Goal: Submit feedback/report problem

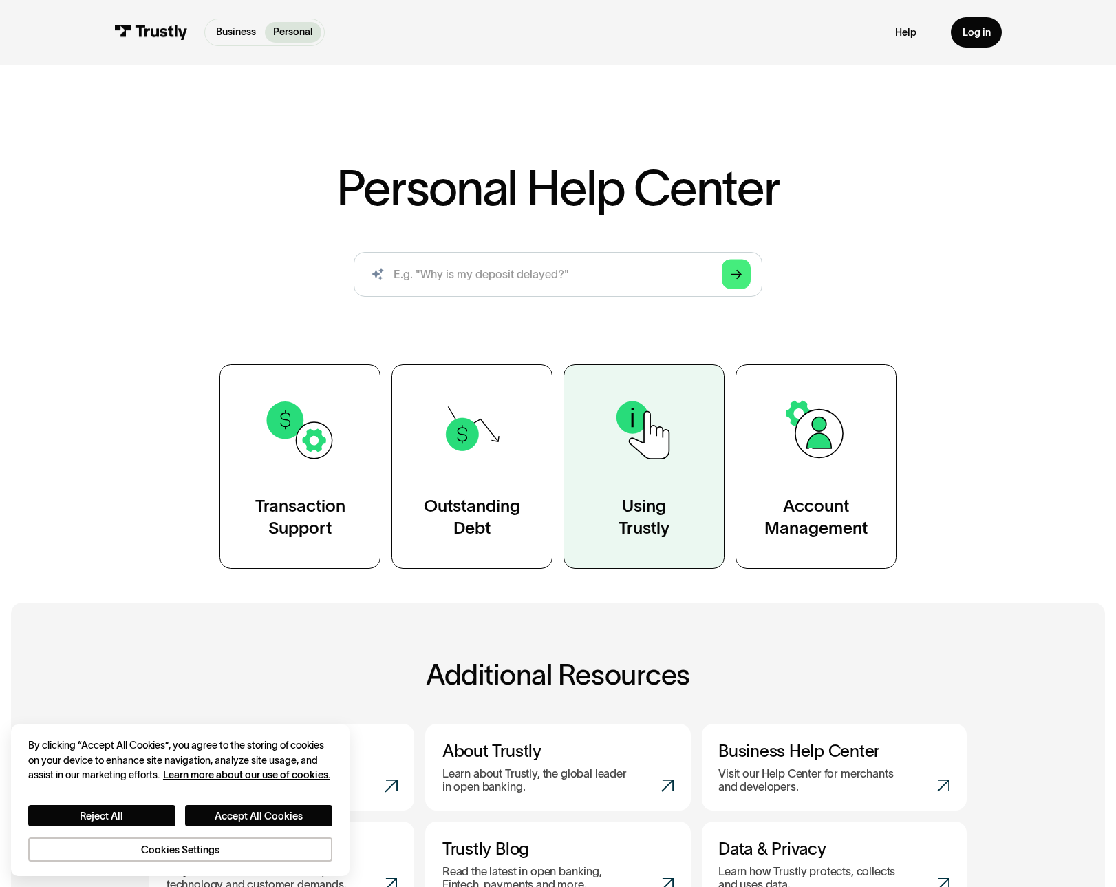
click at [661, 411] on img at bounding box center [644, 429] width 73 height 73
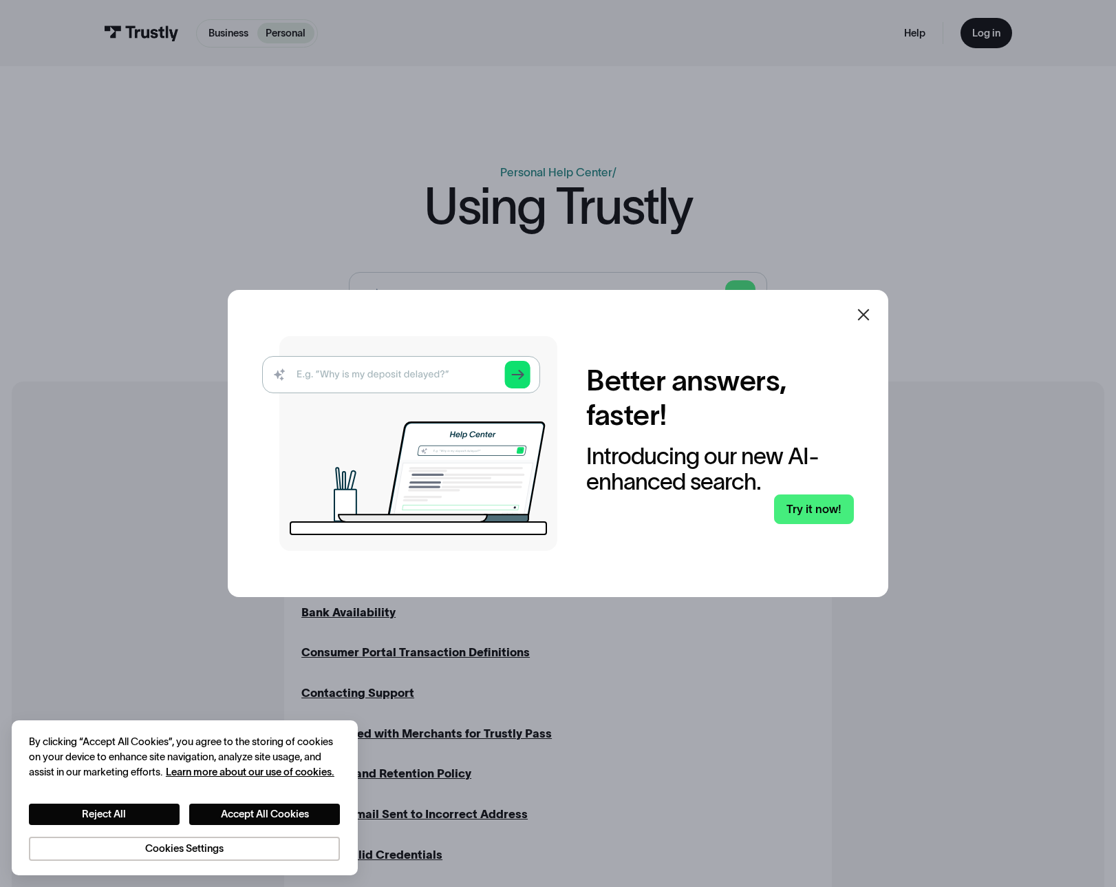
click at [869, 314] on icon at bounding box center [864, 314] width 17 height 17
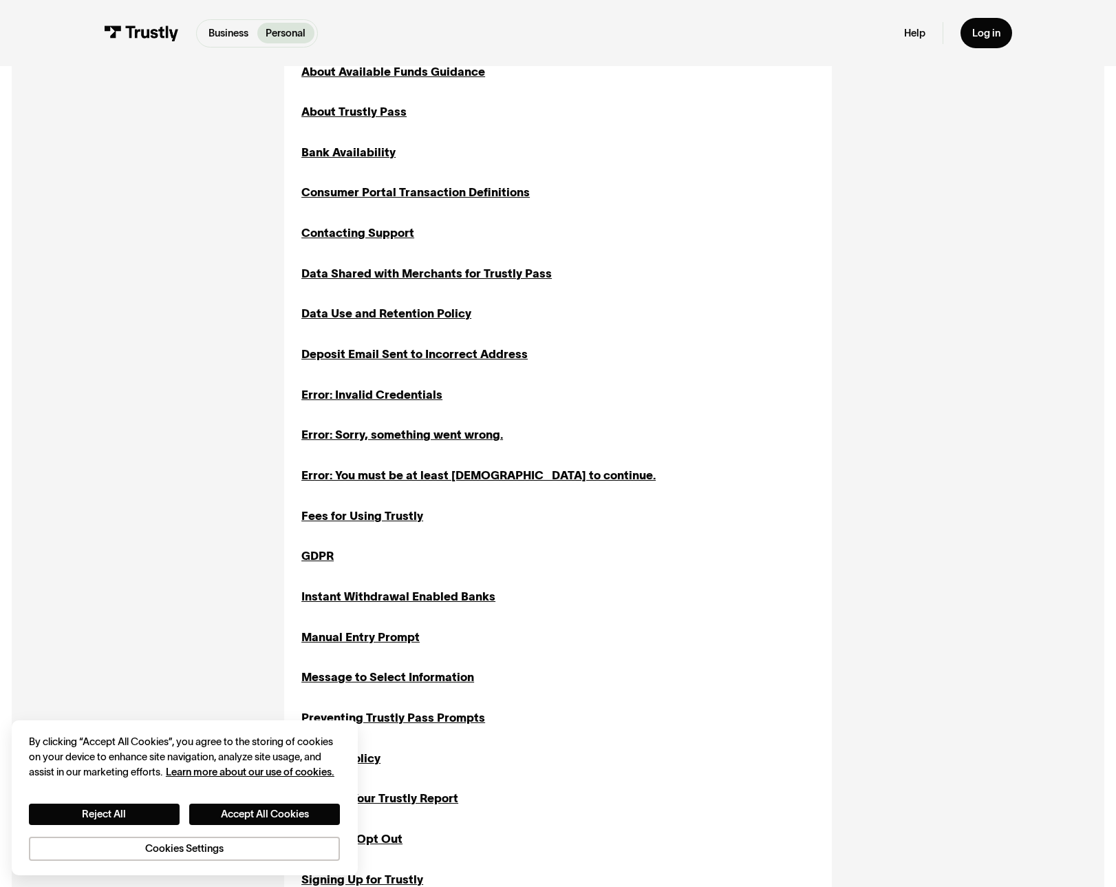
scroll to position [464, 0]
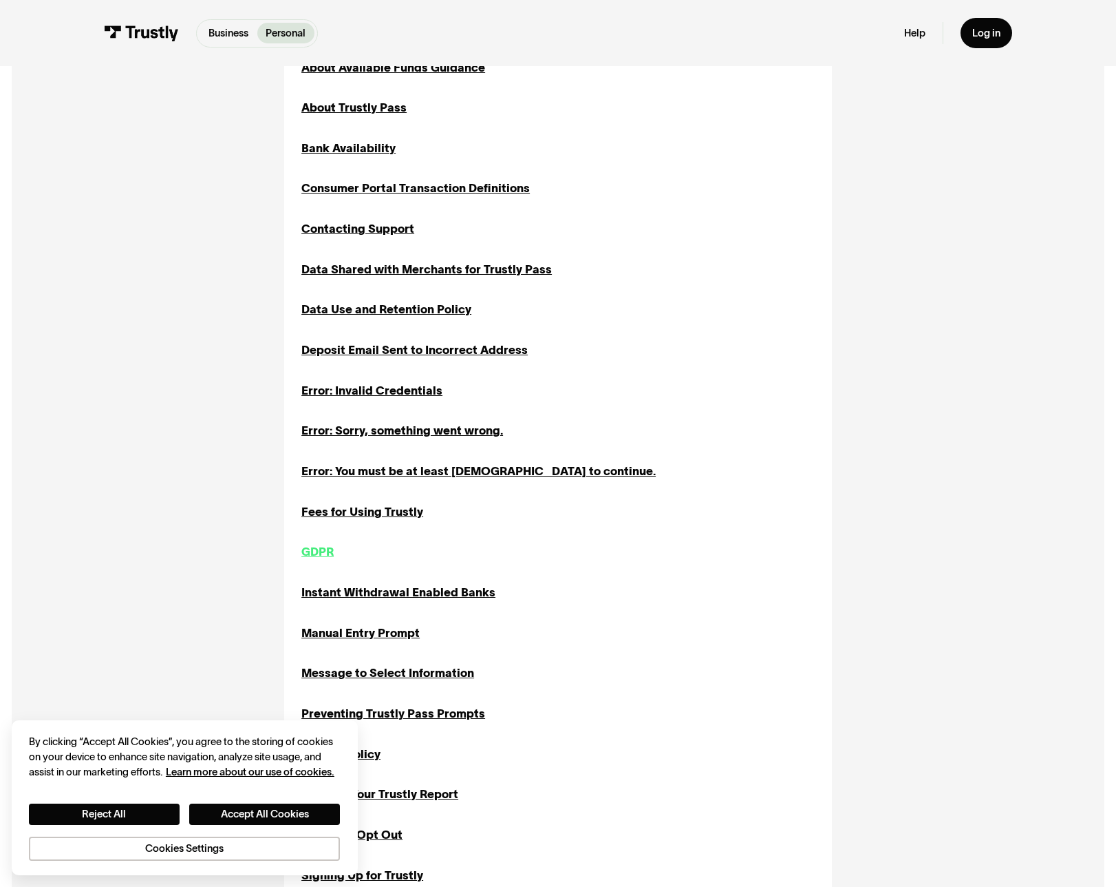
click at [321, 556] on div "GDPR" at bounding box center [317, 551] width 32 height 17
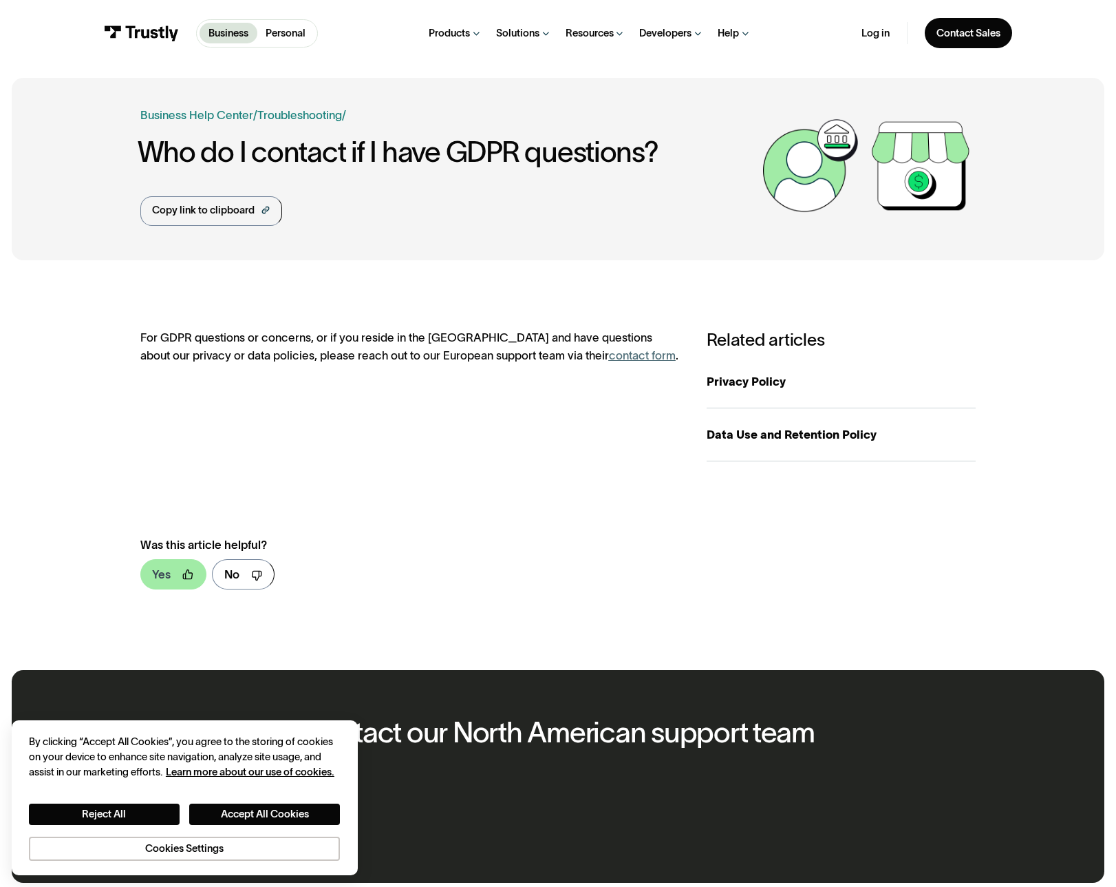
click at [171, 573] on link "Yes" at bounding box center [173, 574] width 66 height 30
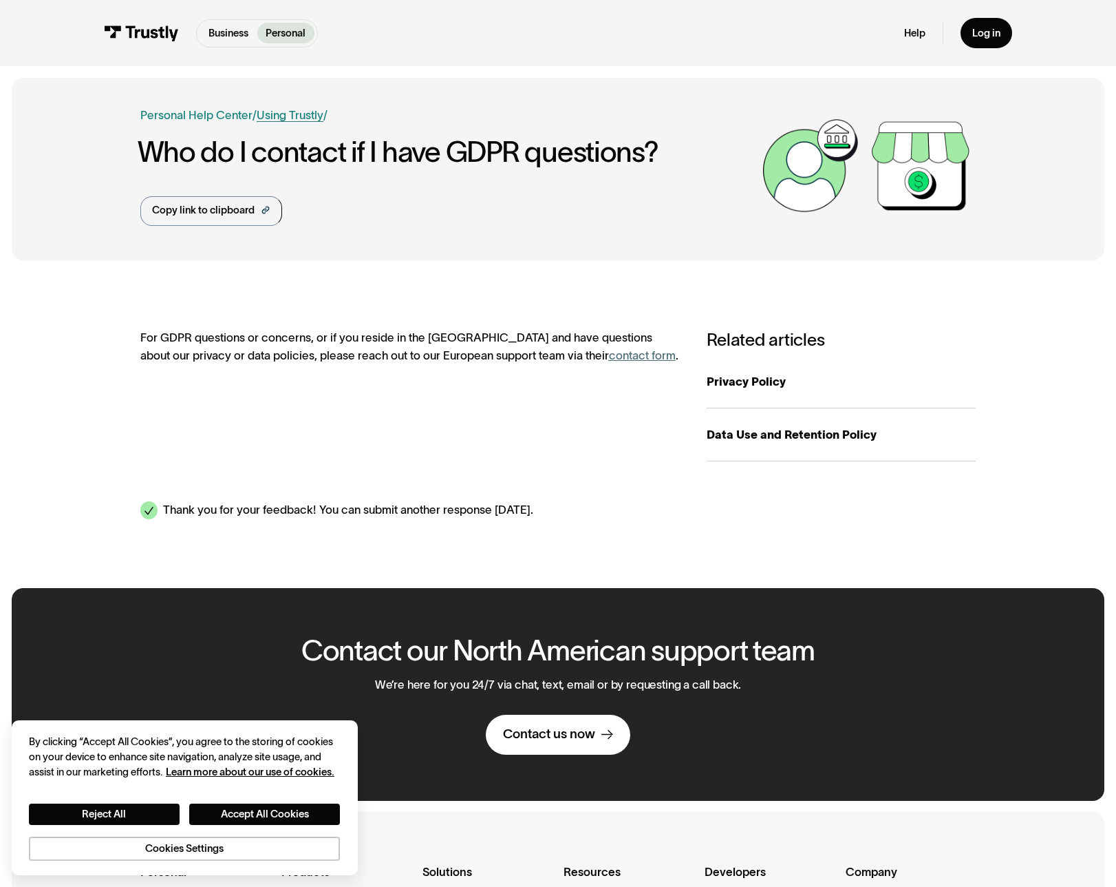
click at [295, 115] on link "Using Trustly" at bounding box center [290, 115] width 67 height 12
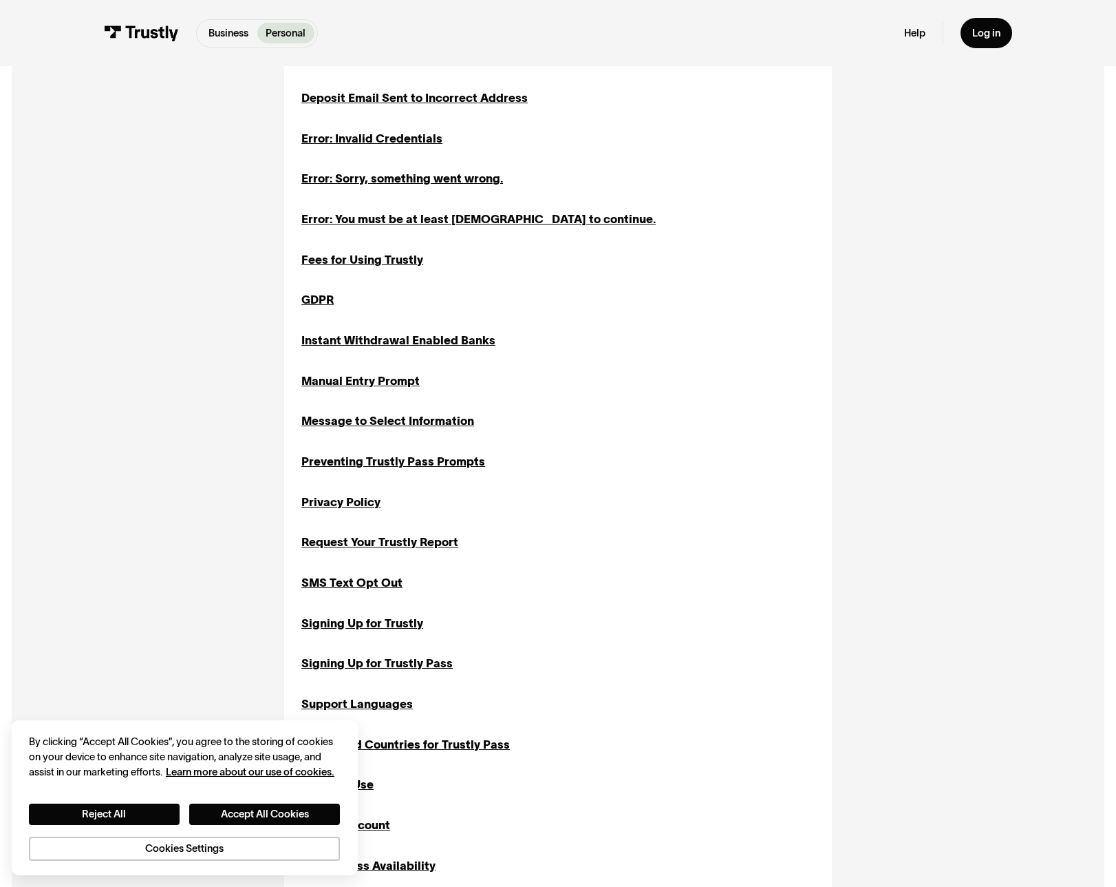
scroll to position [754, 0]
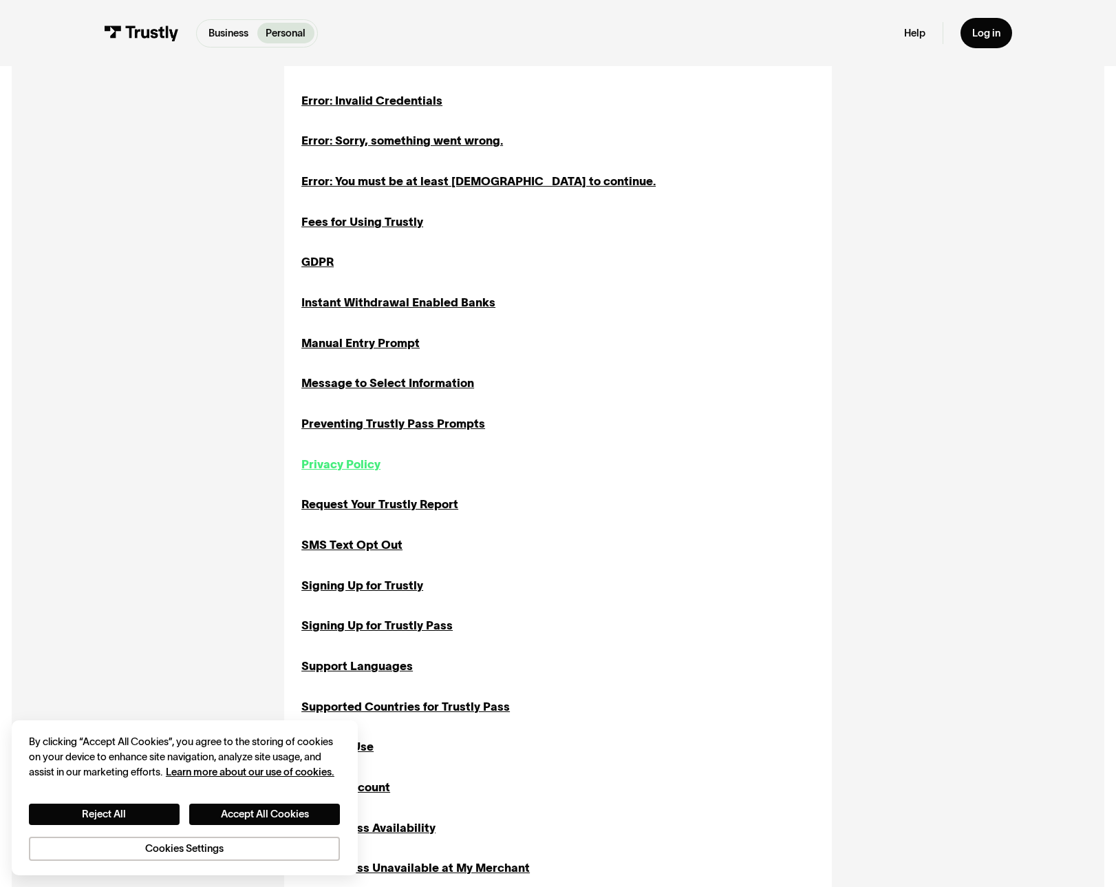
click at [350, 466] on div "Privacy Policy" at bounding box center [340, 464] width 79 height 17
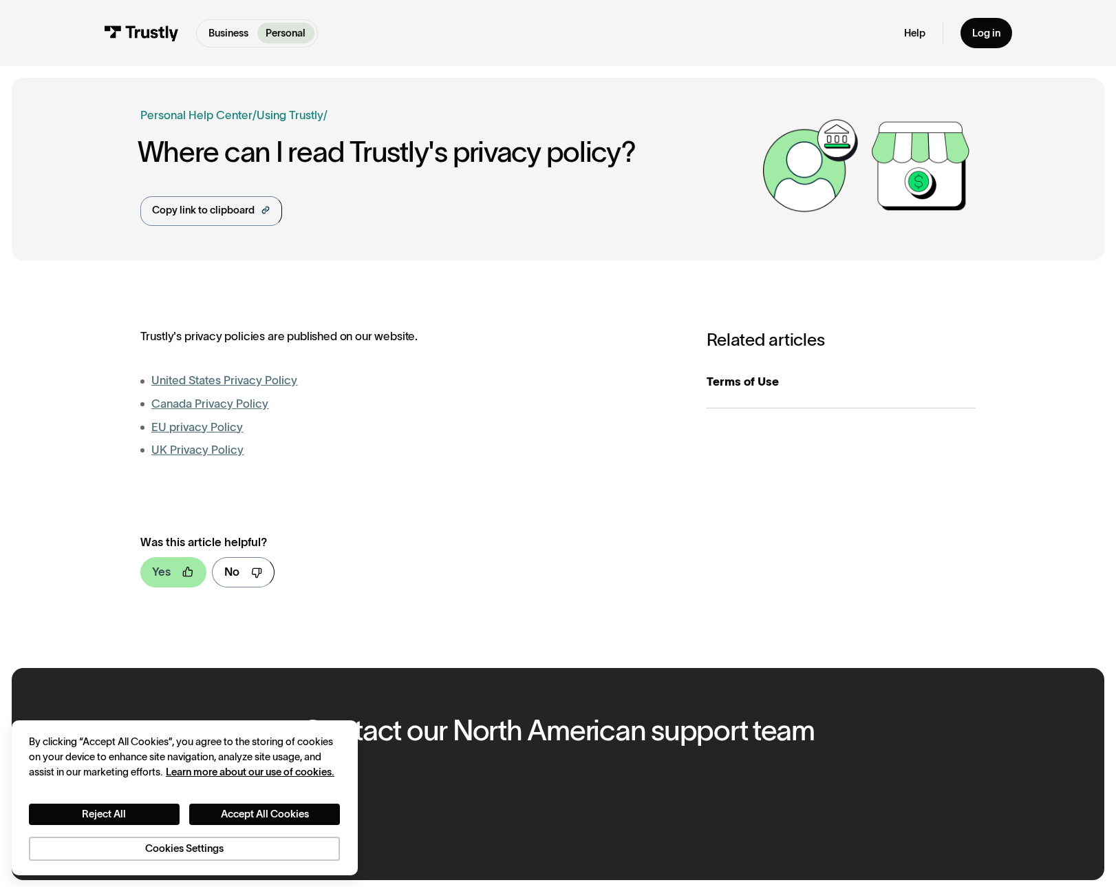
click at [171, 574] on link "Yes" at bounding box center [173, 572] width 66 height 30
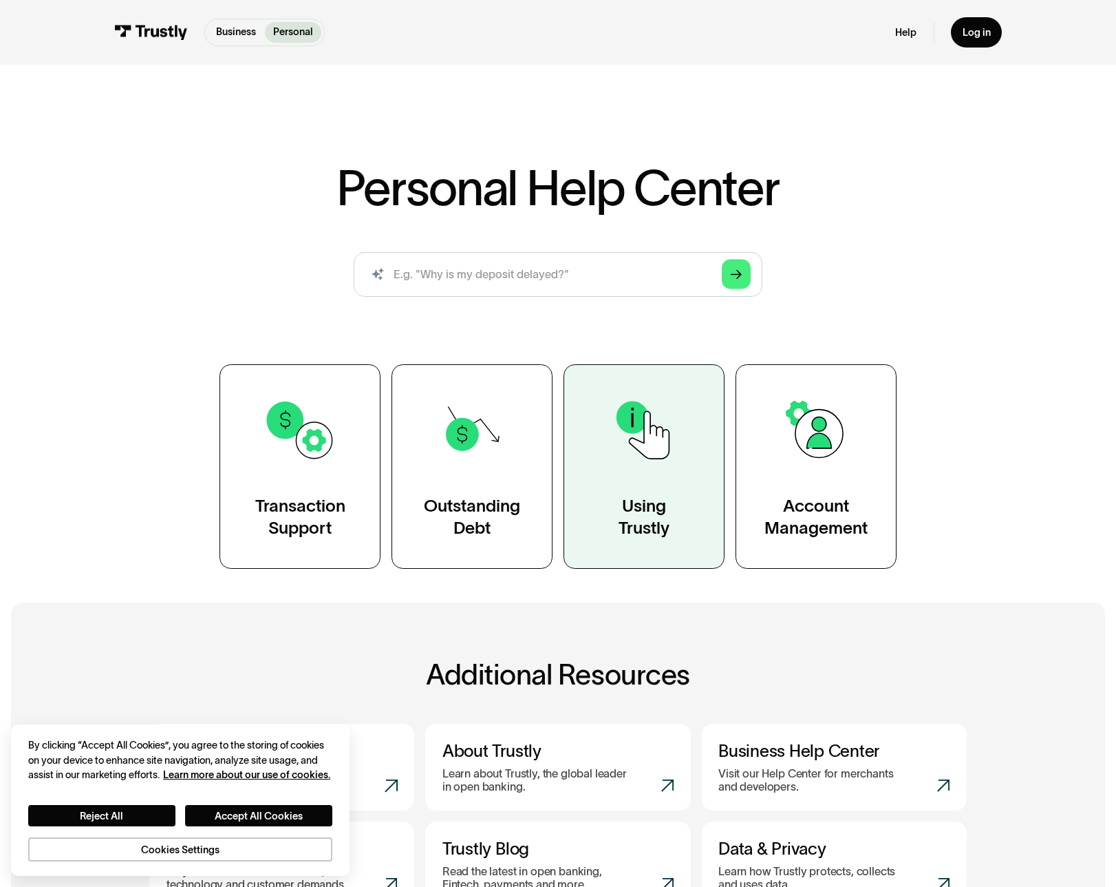
click at [696, 523] on link "Using Trustly" at bounding box center [644, 466] width 161 height 204
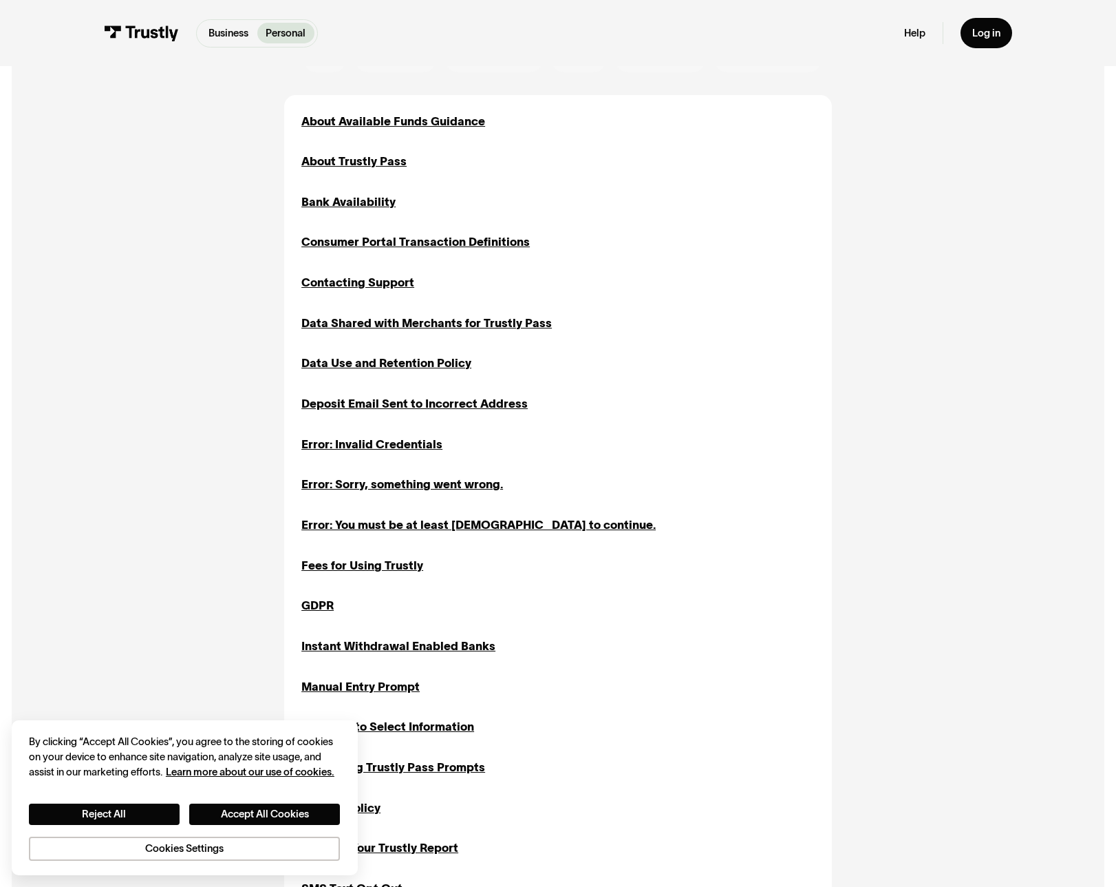
scroll to position [412, 0]
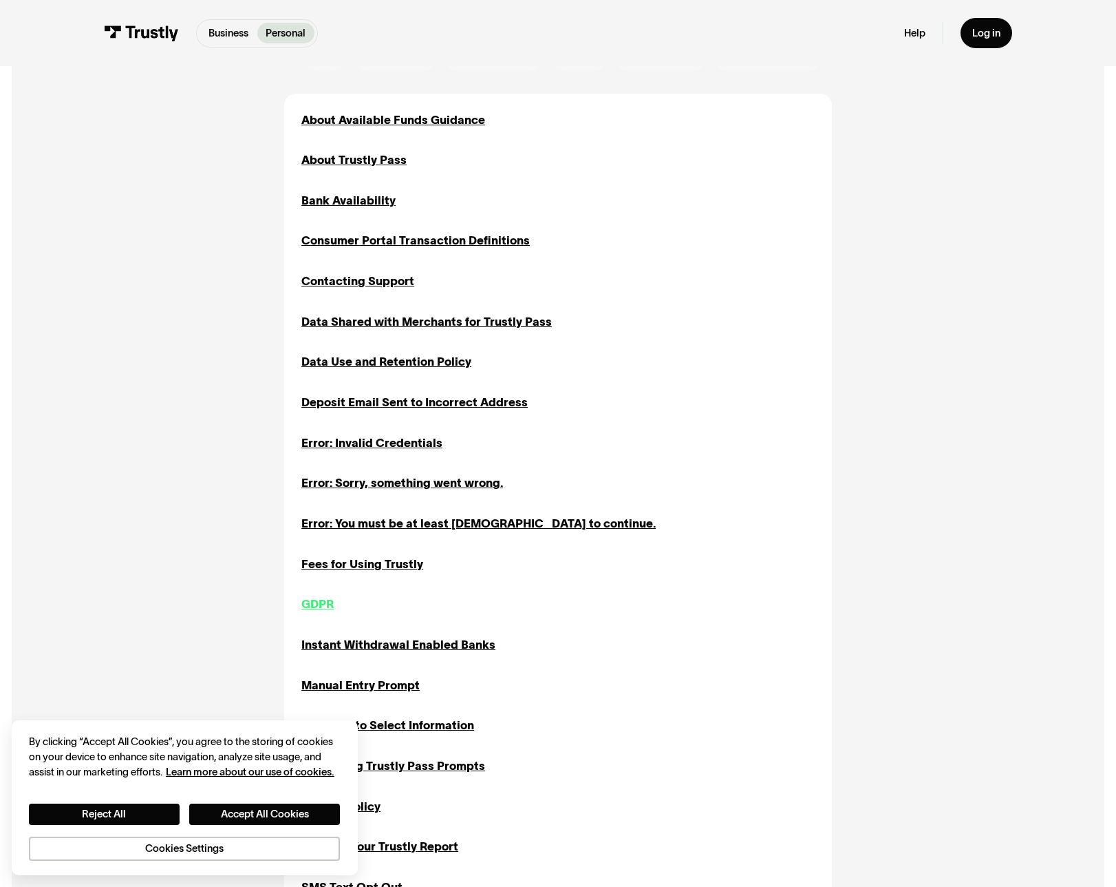
click at [323, 607] on div "GDPR" at bounding box center [317, 603] width 32 height 17
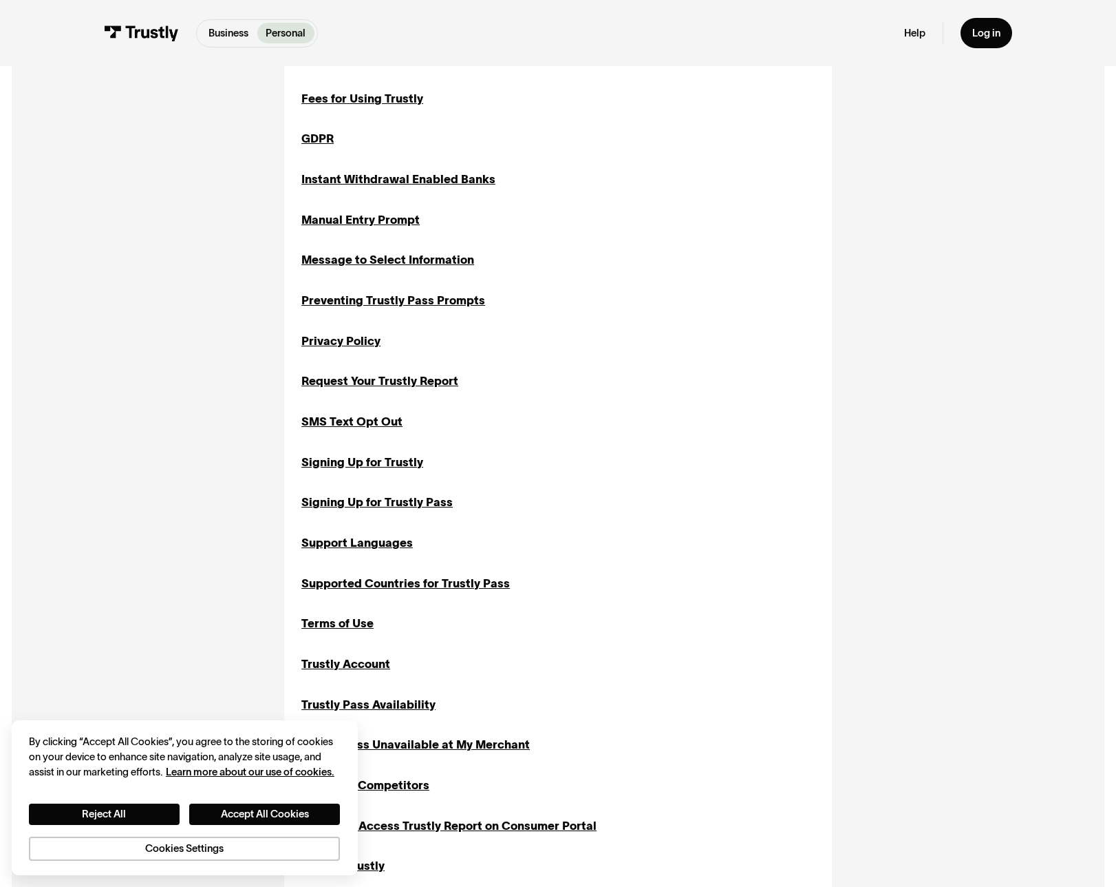
scroll to position [883, 0]
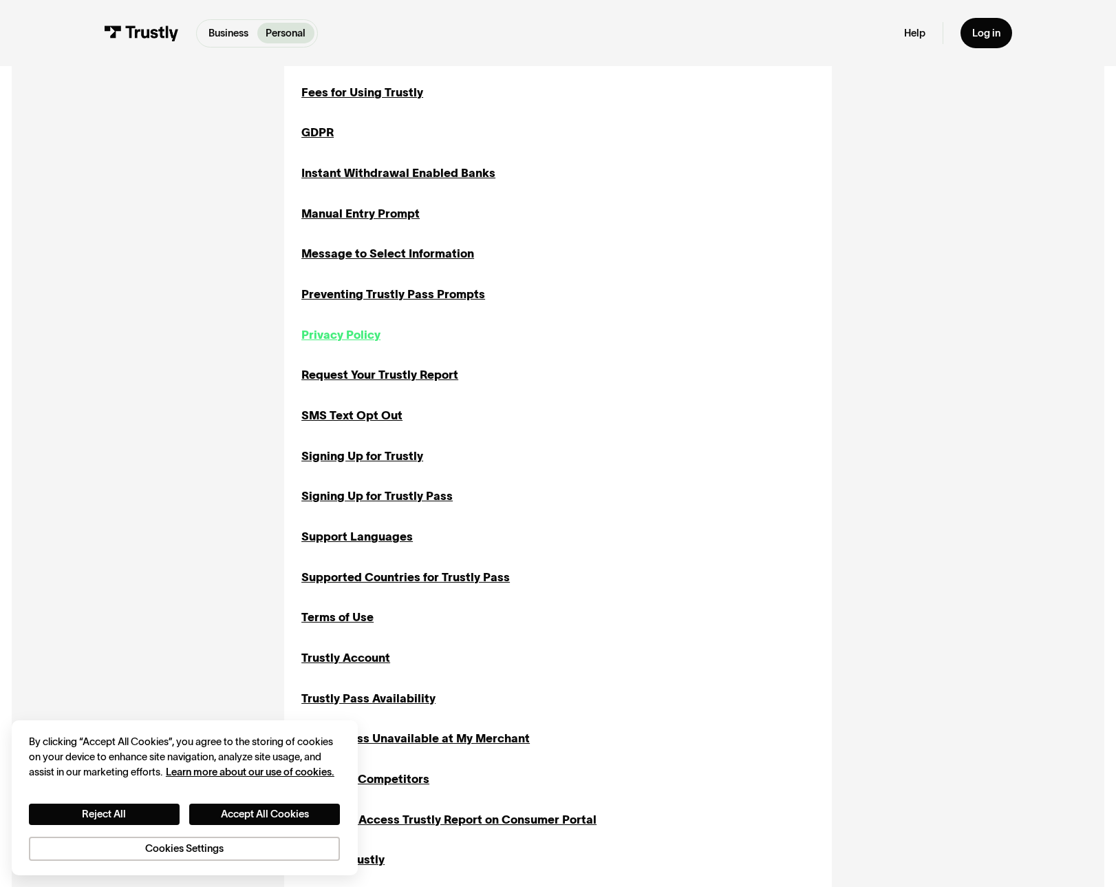
click at [328, 337] on div "Privacy Policy" at bounding box center [340, 334] width 79 height 17
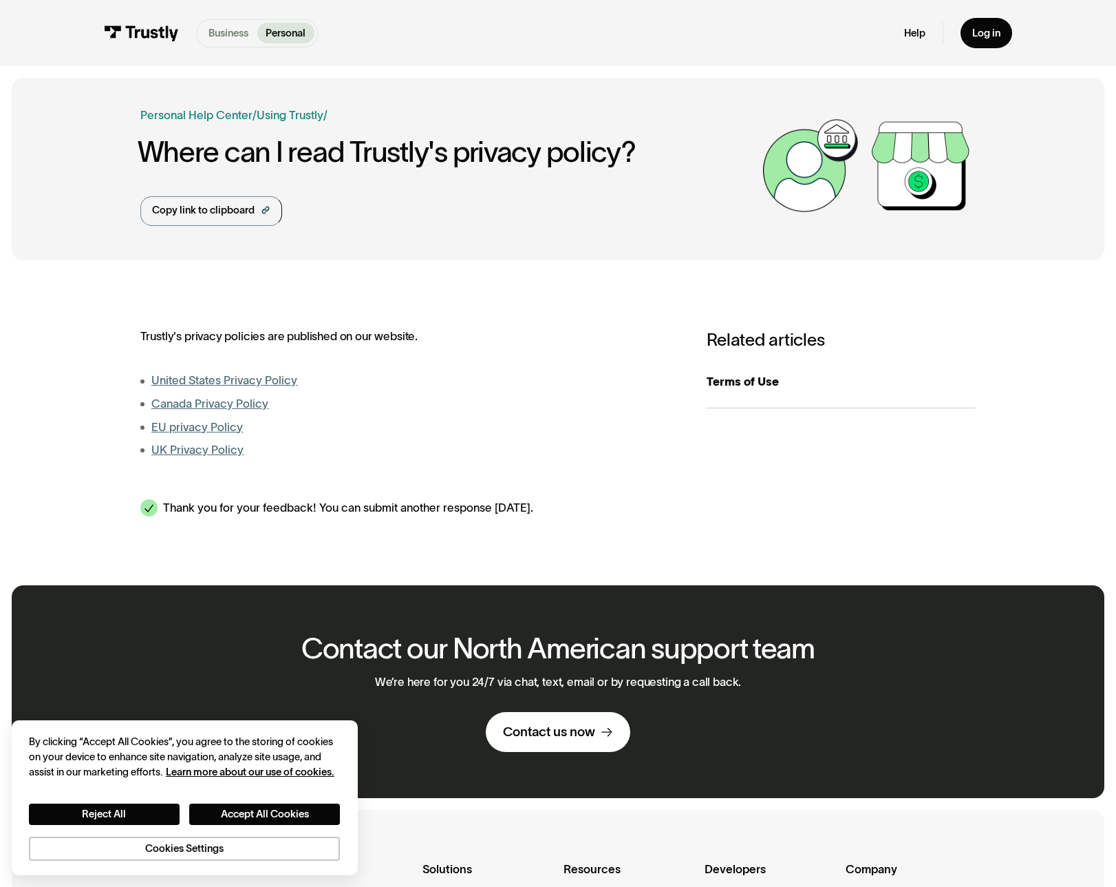
click at [229, 35] on p "Business" at bounding box center [229, 32] width 40 height 15
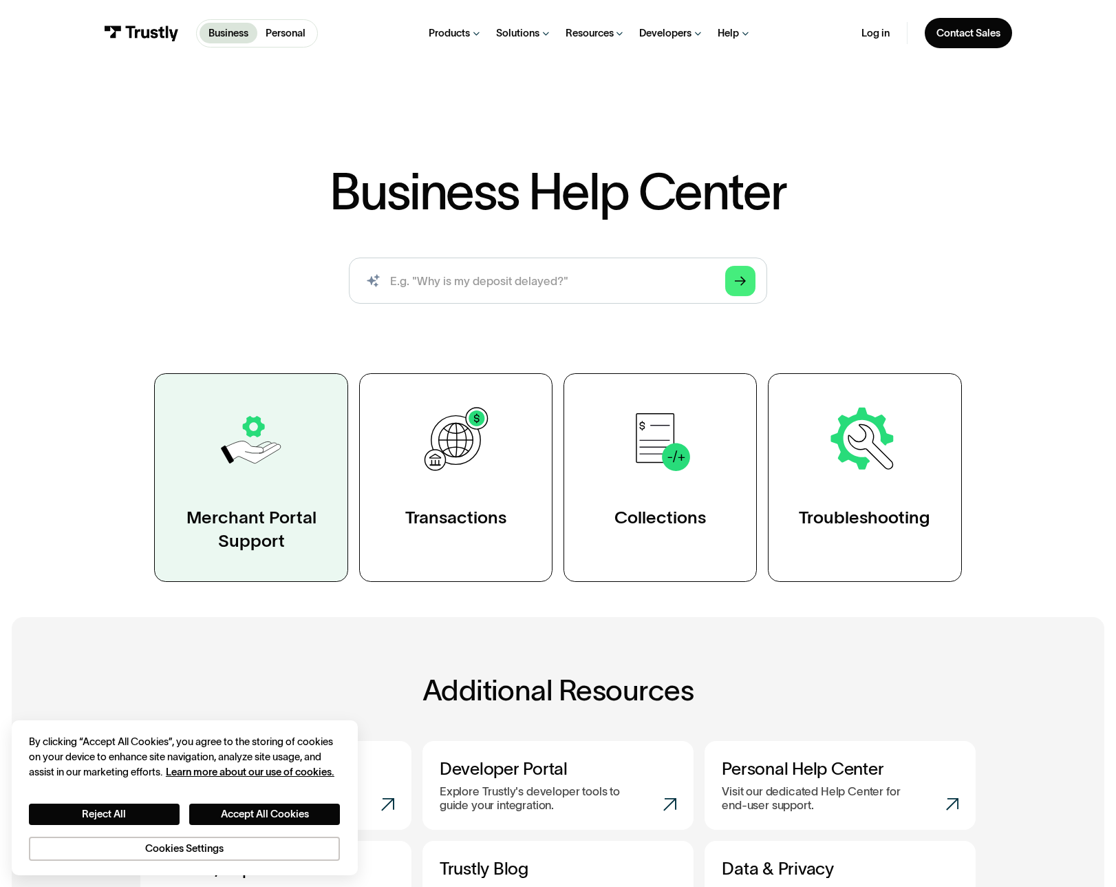
click at [273, 553] on link "Merchant Portal Support" at bounding box center [250, 477] width 193 height 209
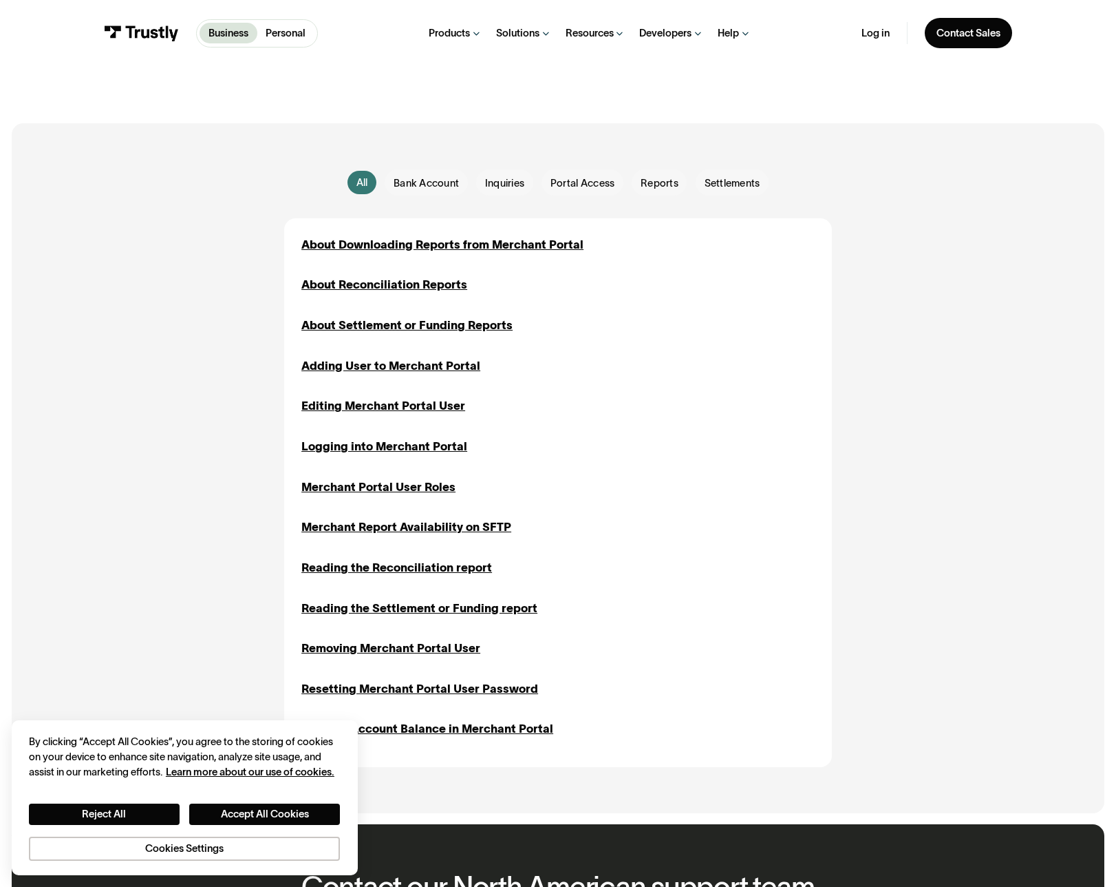
scroll to position [97, 0]
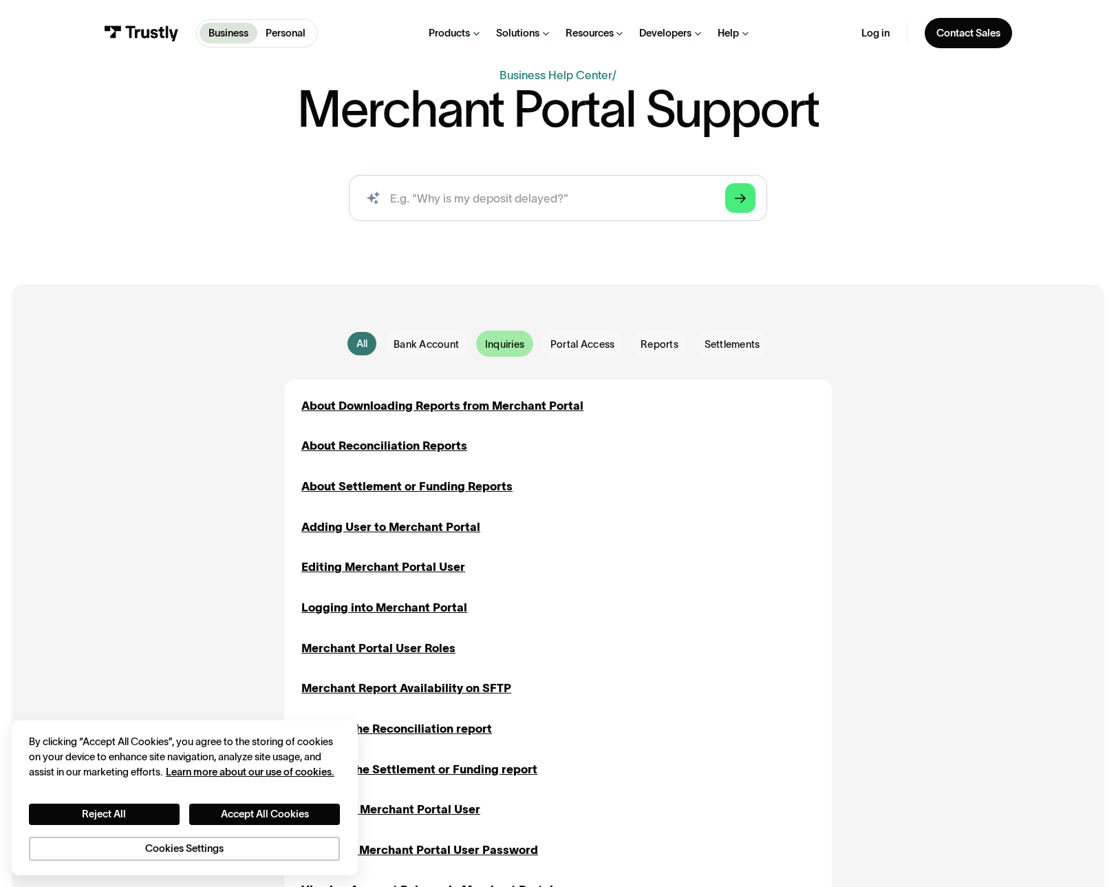
click at [520, 348] on span "Inquiries" at bounding box center [504, 344] width 39 height 14
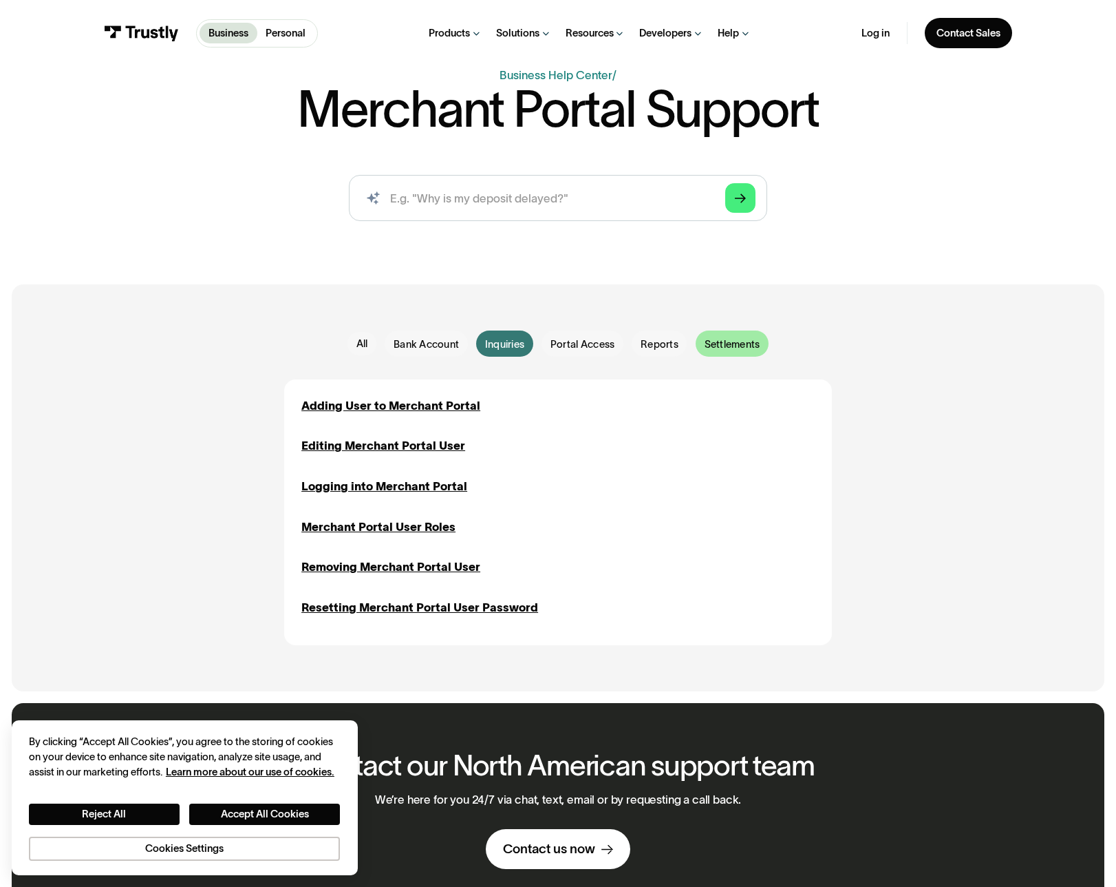
click at [716, 343] on span "Settlements" at bounding box center [733, 344] width 56 height 14
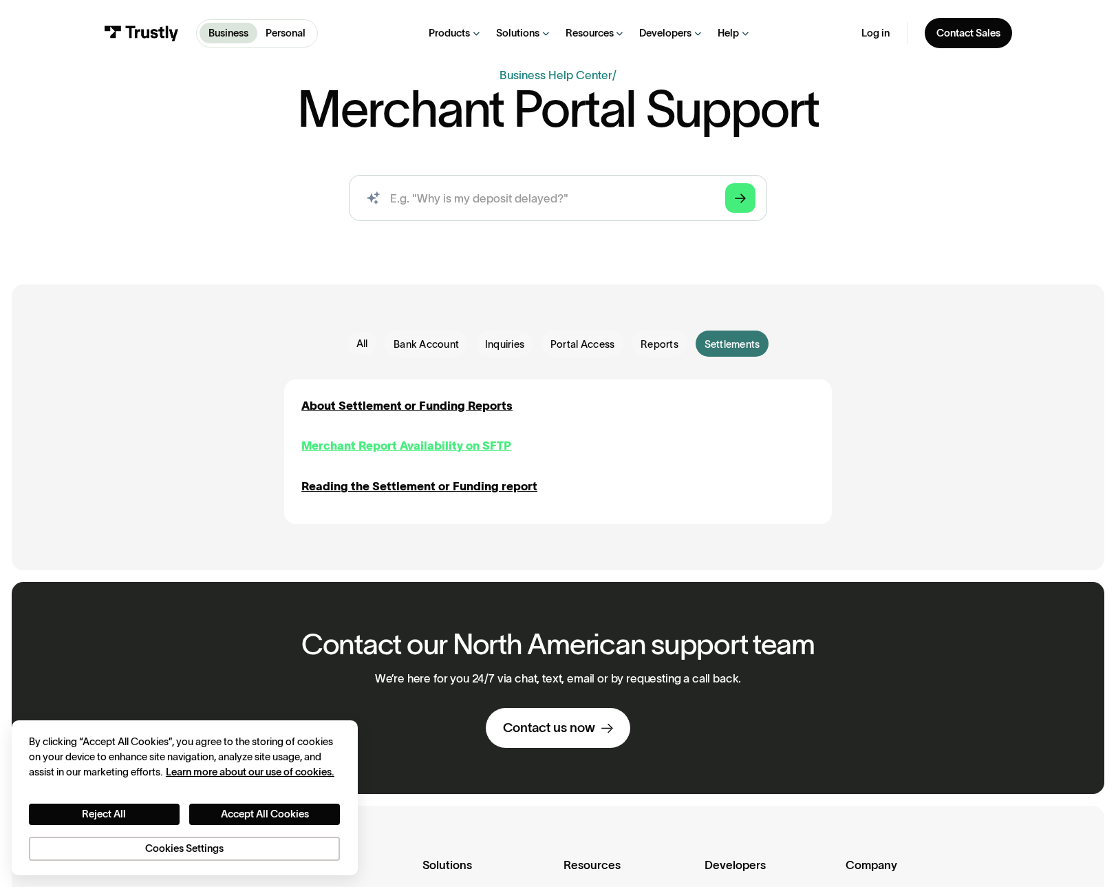
click at [438, 447] on div "Merchant Report Availability on SFTP" at bounding box center [406, 445] width 210 height 17
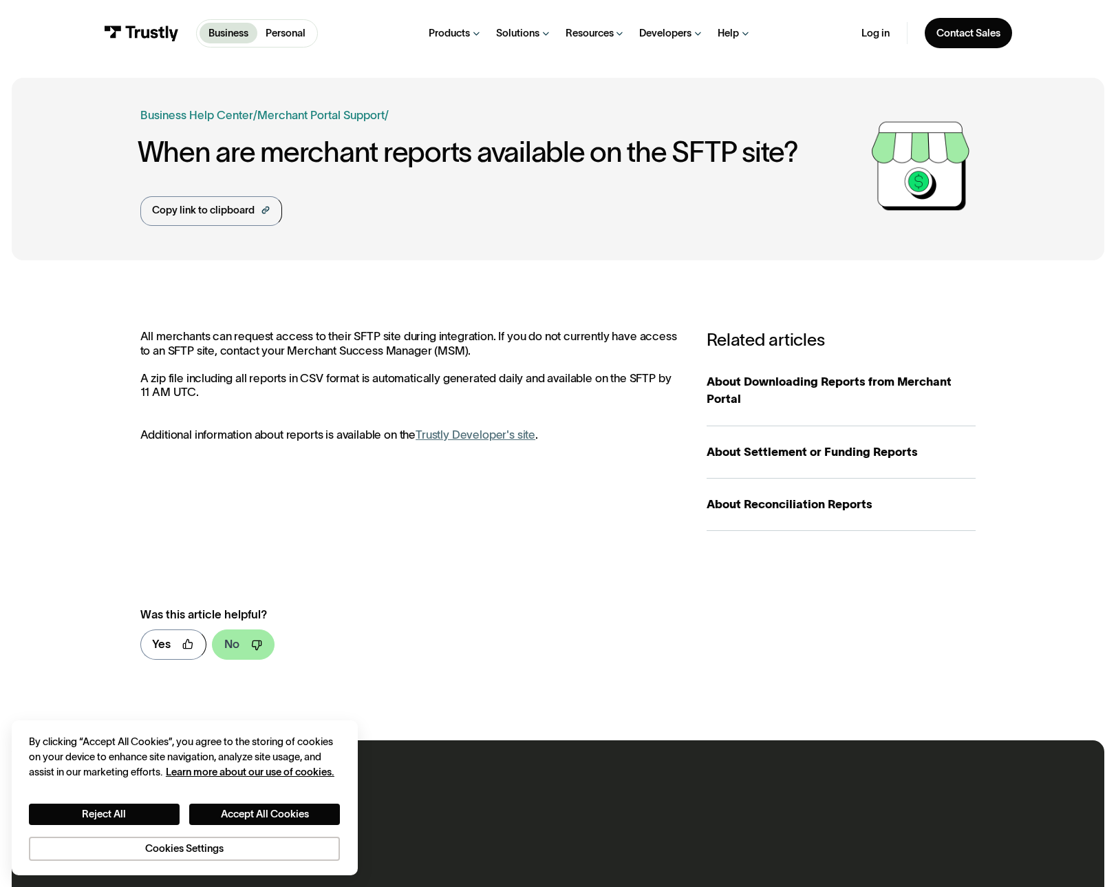
click at [233, 646] on div "No" at bounding box center [231, 643] width 15 height 17
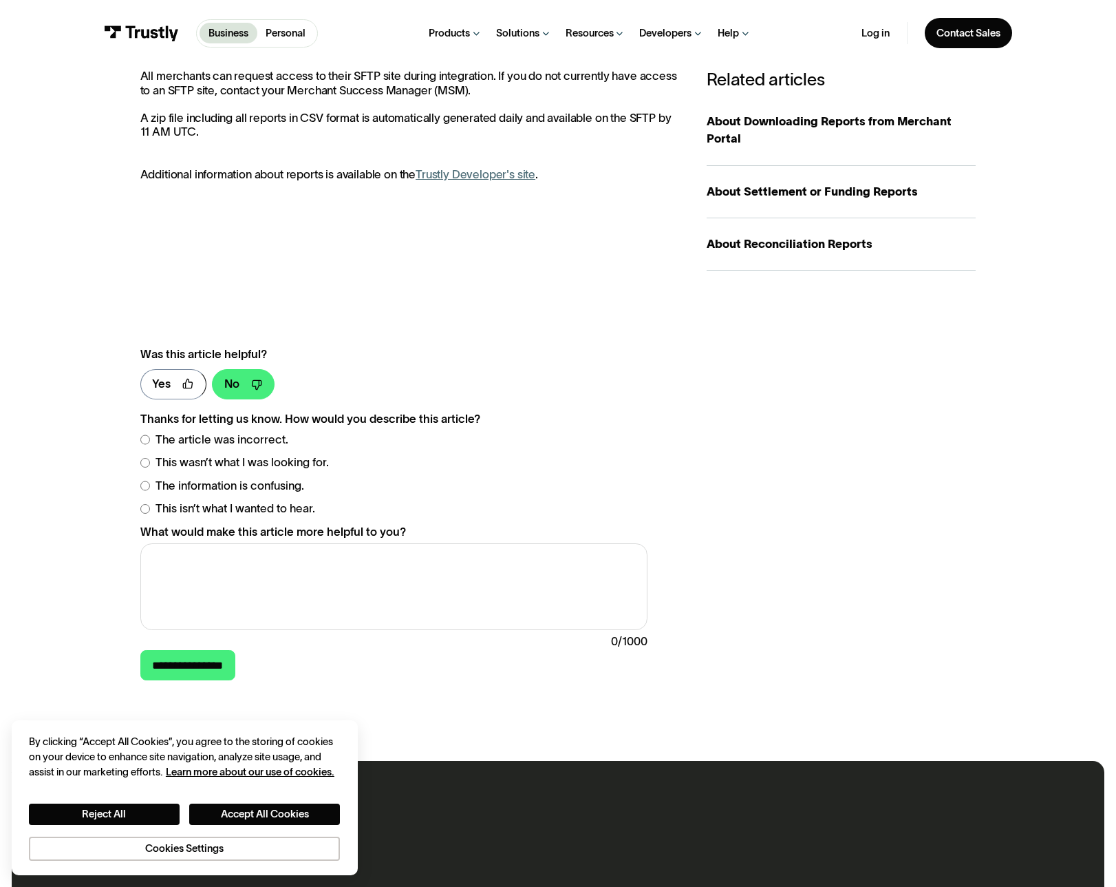
scroll to position [266, 0]
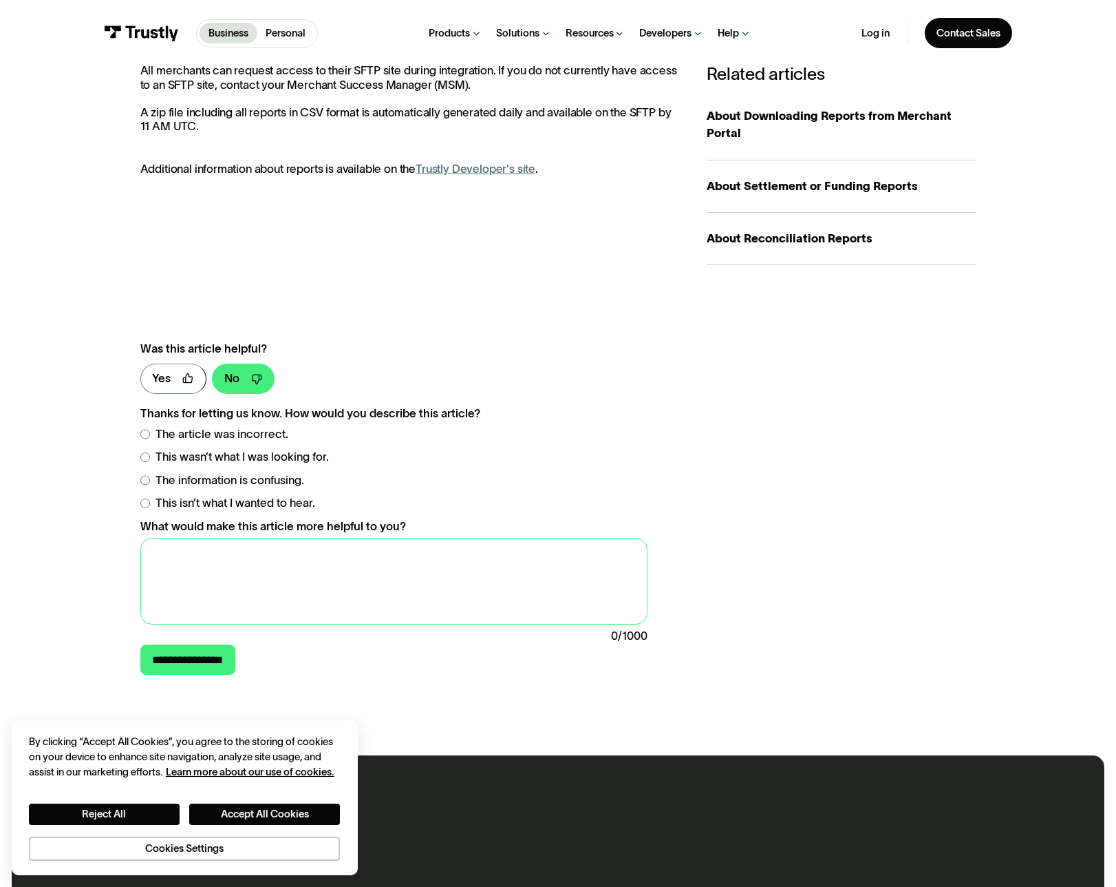
click at [165, 554] on textarea "What would make this article more helpful to you?" at bounding box center [393, 581] width 507 height 87
type textarea "Remove for [PERSON_NAME]"
click at [199, 666] on input "**********" at bounding box center [188, 659] width 96 height 30
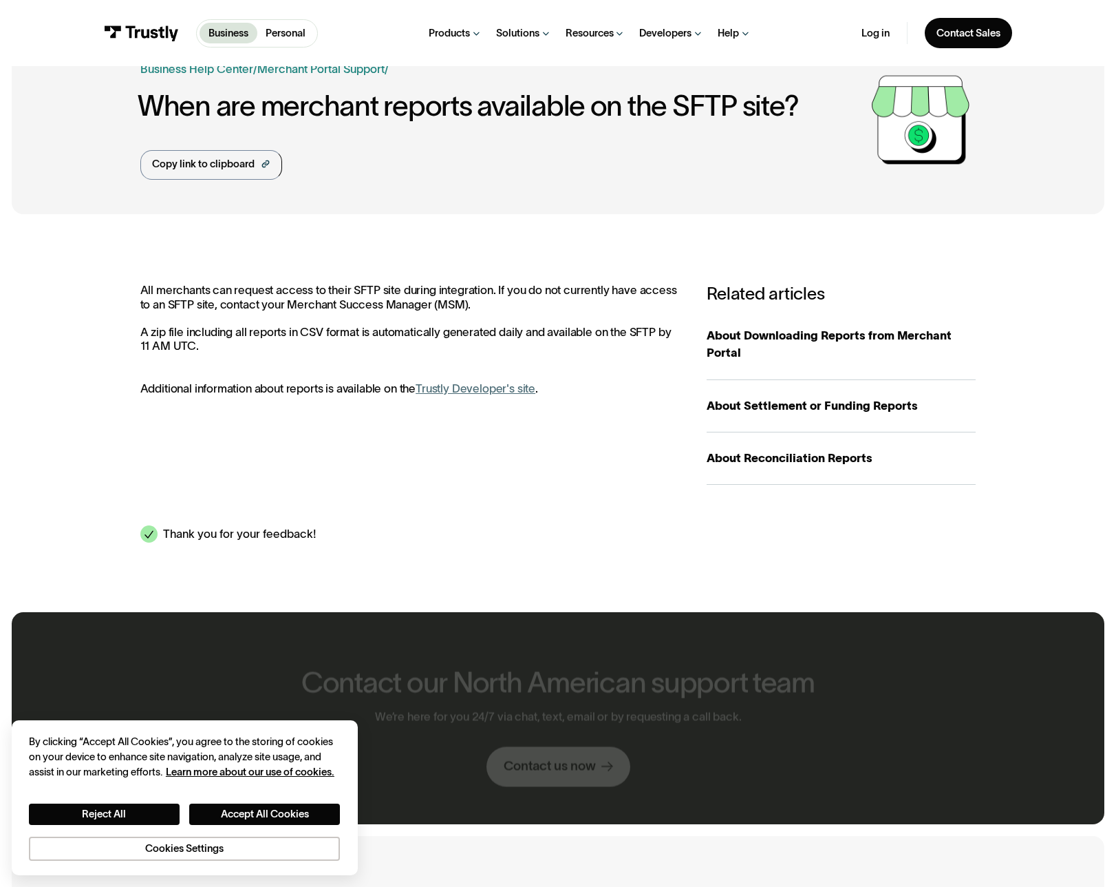
scroll to position [0, 0]
